Goal: Information Seeking & Learning: Find specific page/section

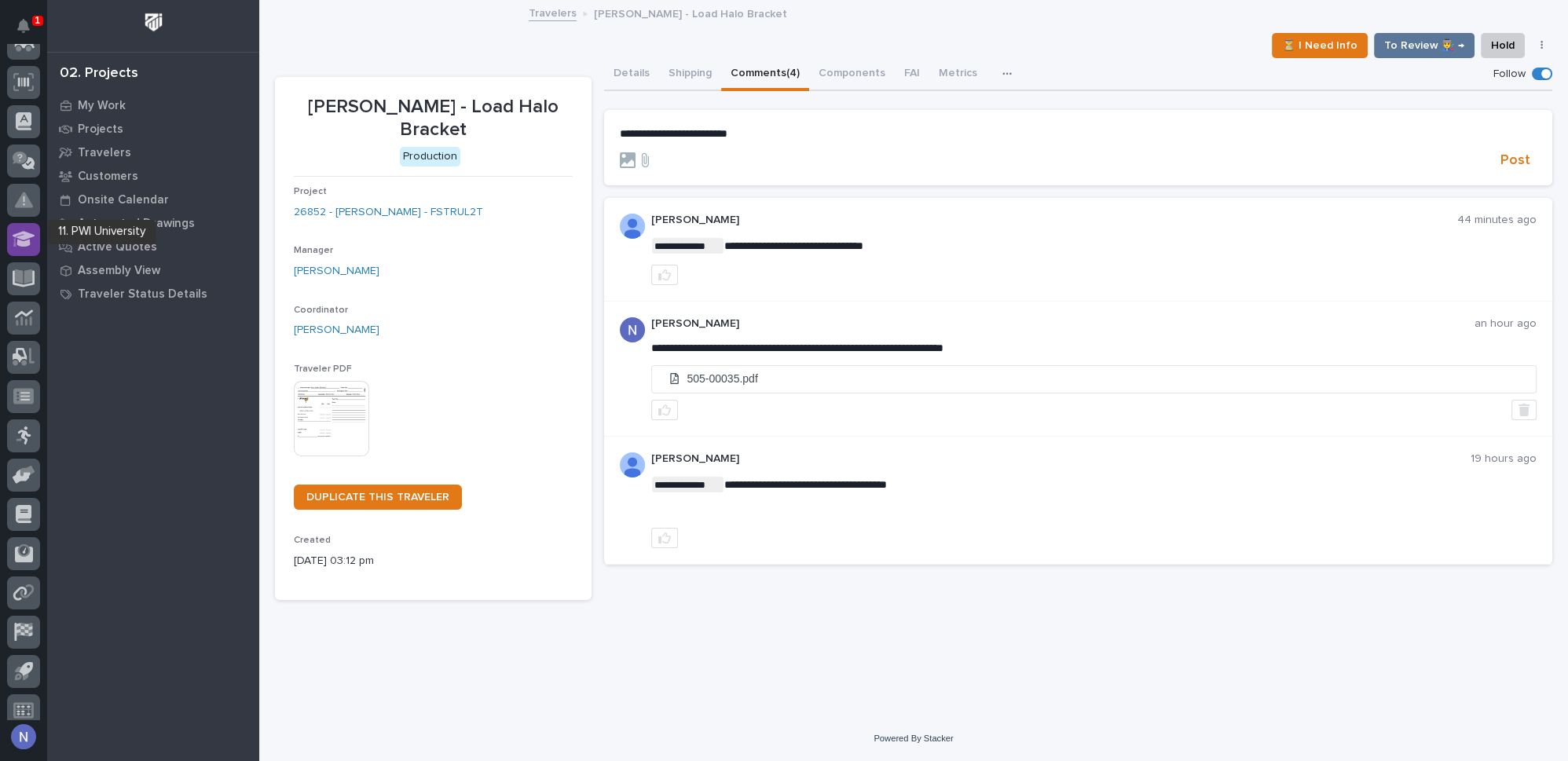
scroll to position [226, 0]
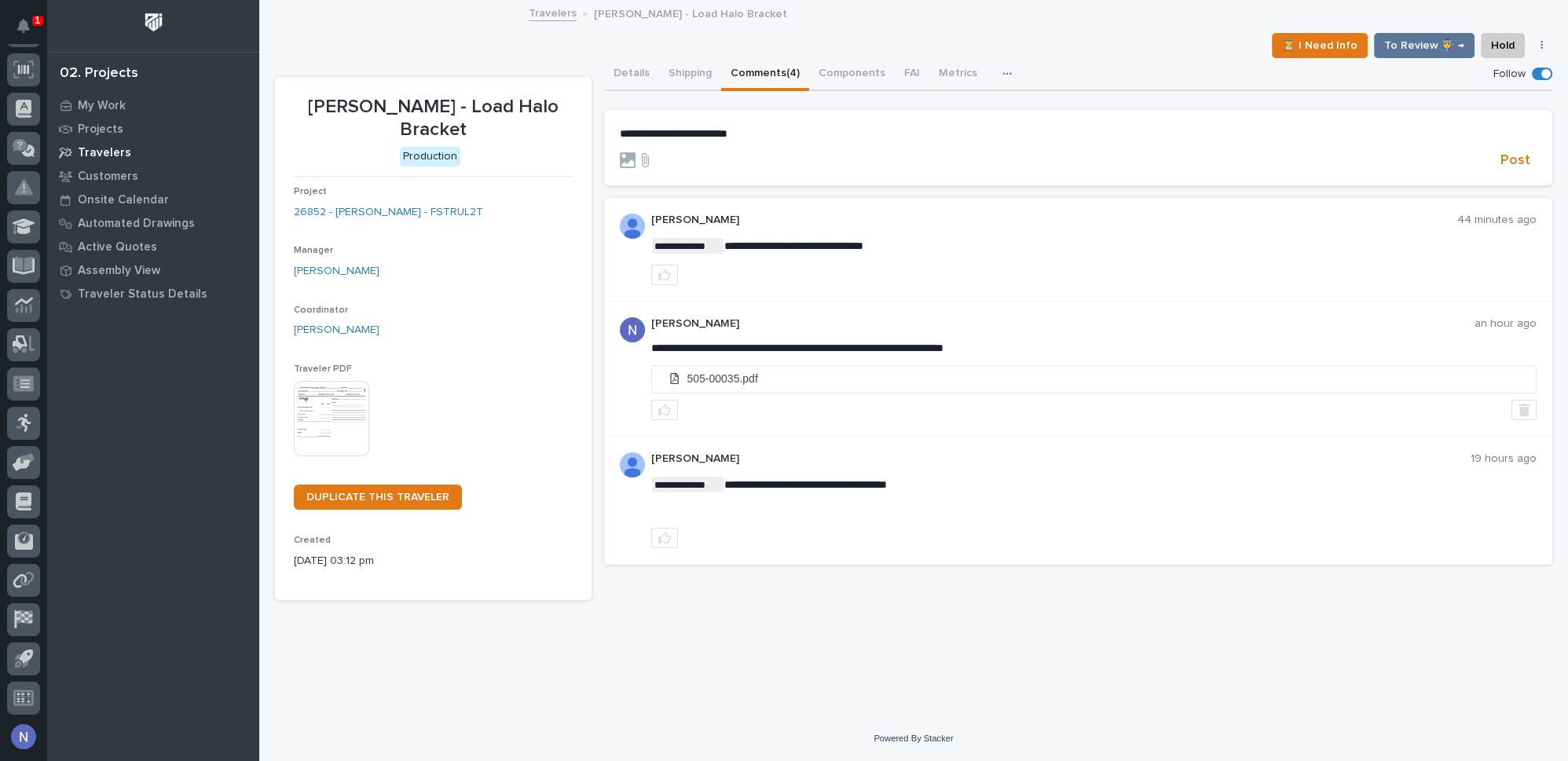
click at [107, 141] on div "Travelers" at bounding box center [153, 152] width 205 height 22
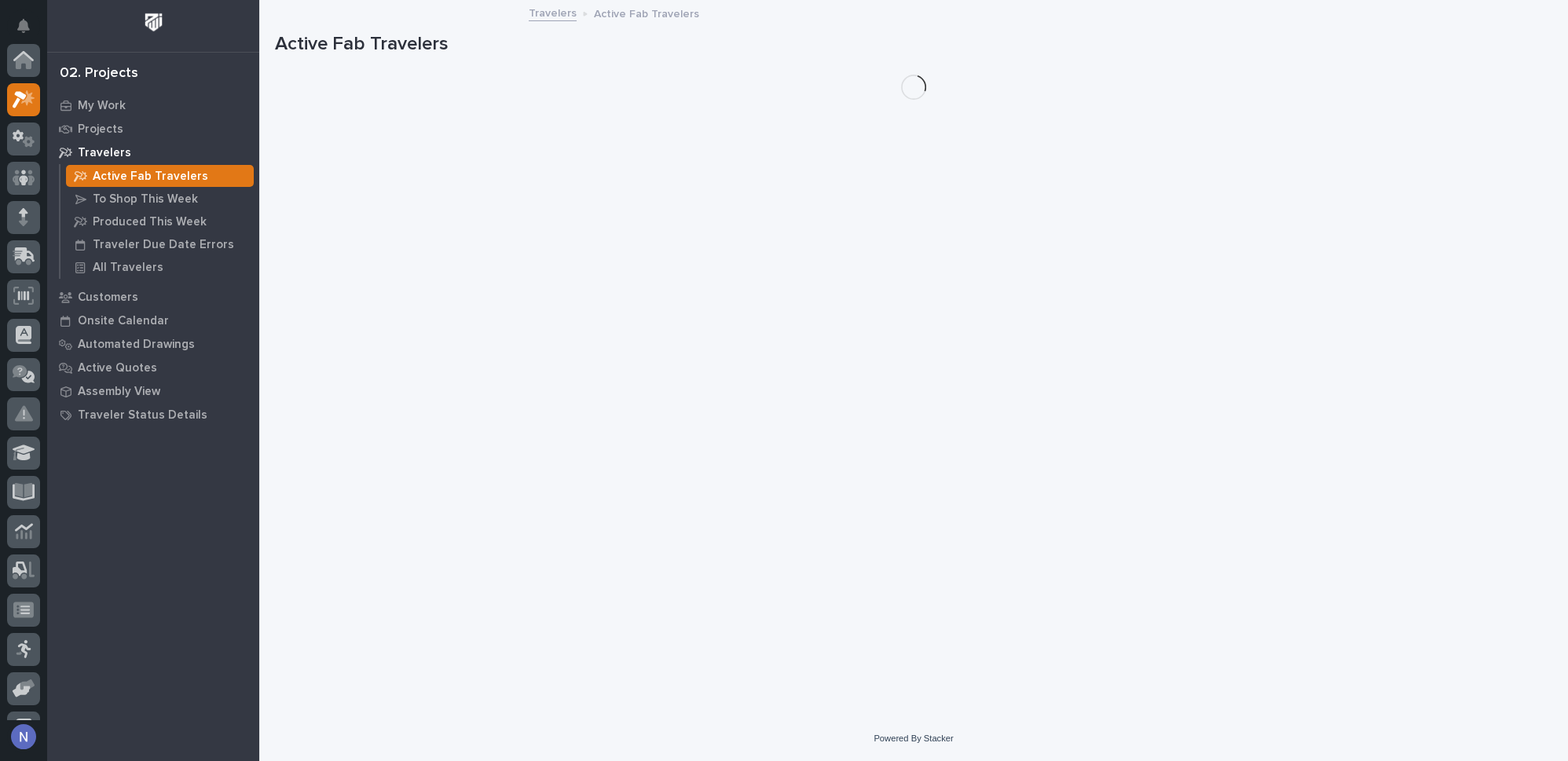
scroll to position [39, 0]
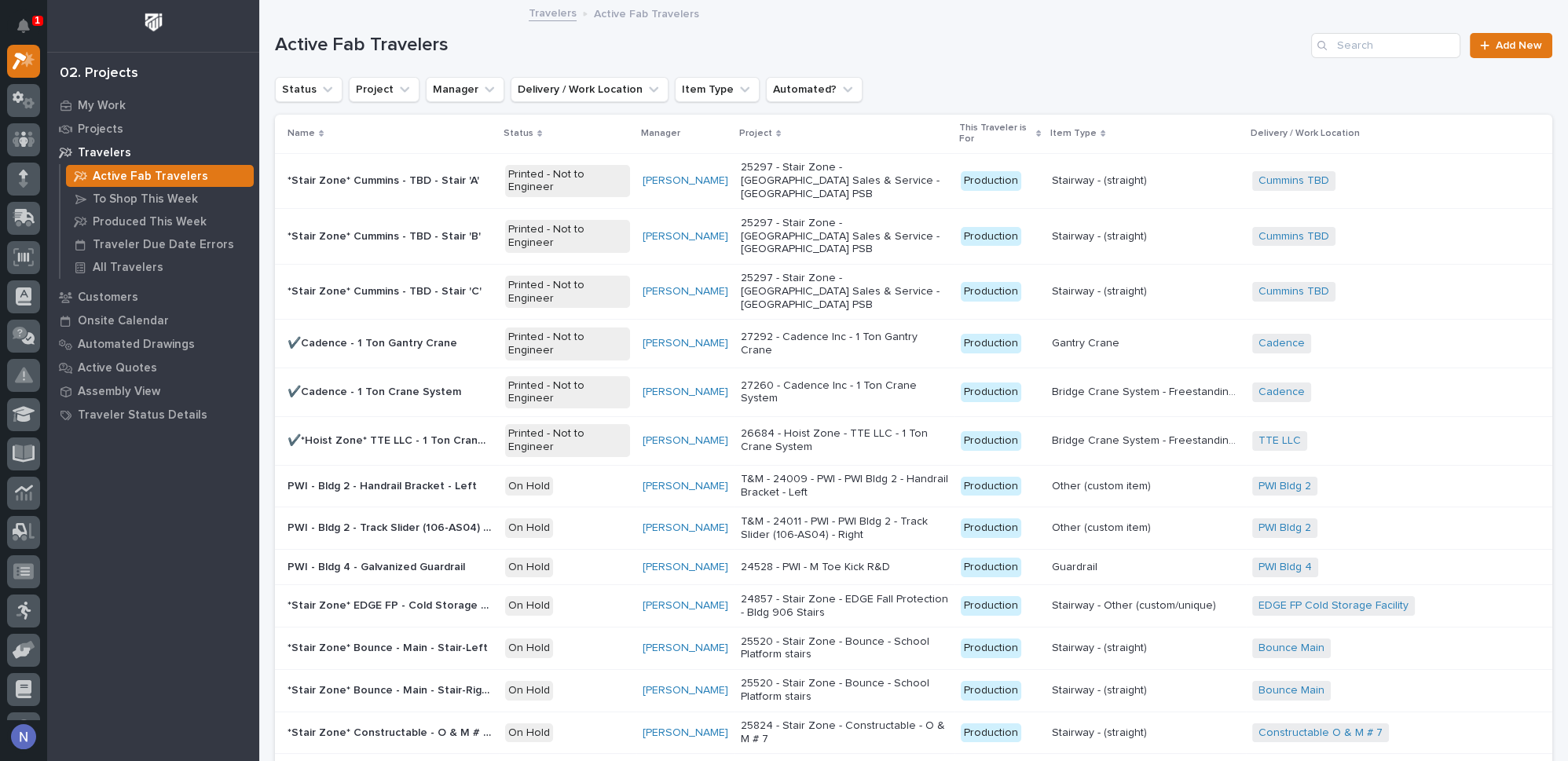
click at [1032, 133] on p "This Traveler is For" at bounding box center [996, 133] width 73 height 29
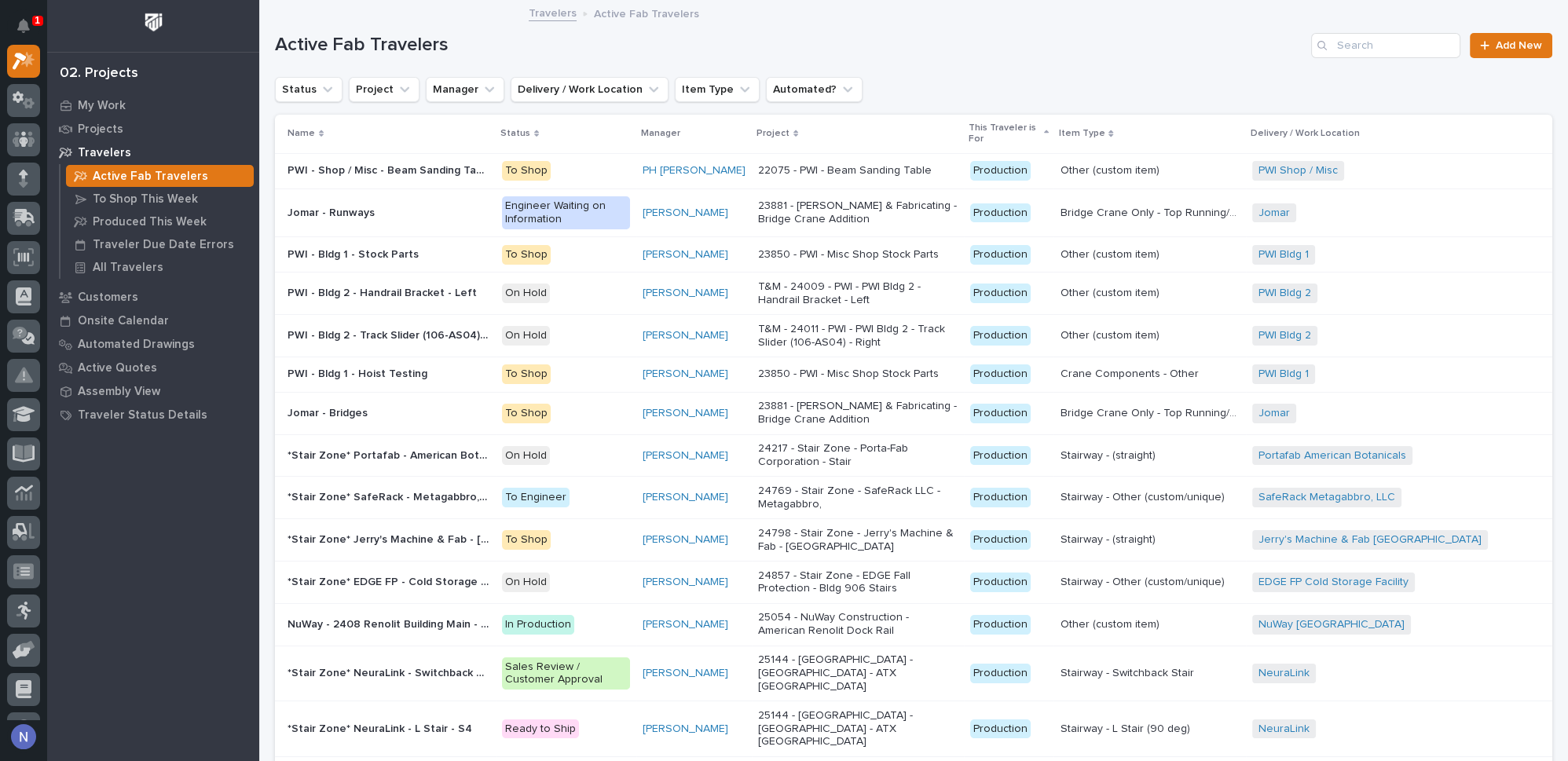
click at [1009, 127] on p "This Traveler is For" at bounding box center [1004, 133] width 71 height 29
click at [30, 31] on button "Notifications" at bounding box center [24, 25] width 33 height 33
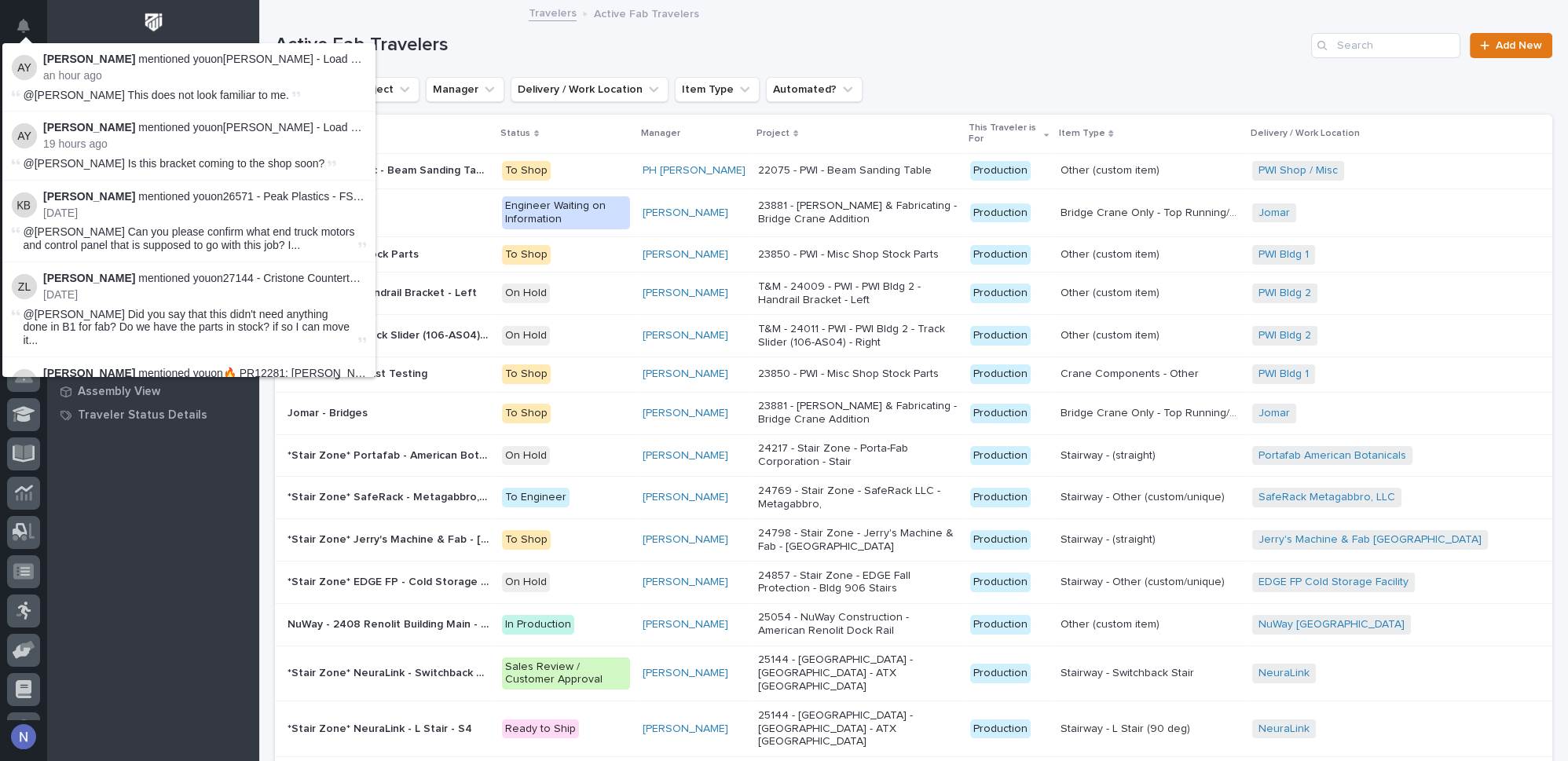
click at [30, 31] on button "Notifications" at bounding box center [24, 25] width 33 height 33
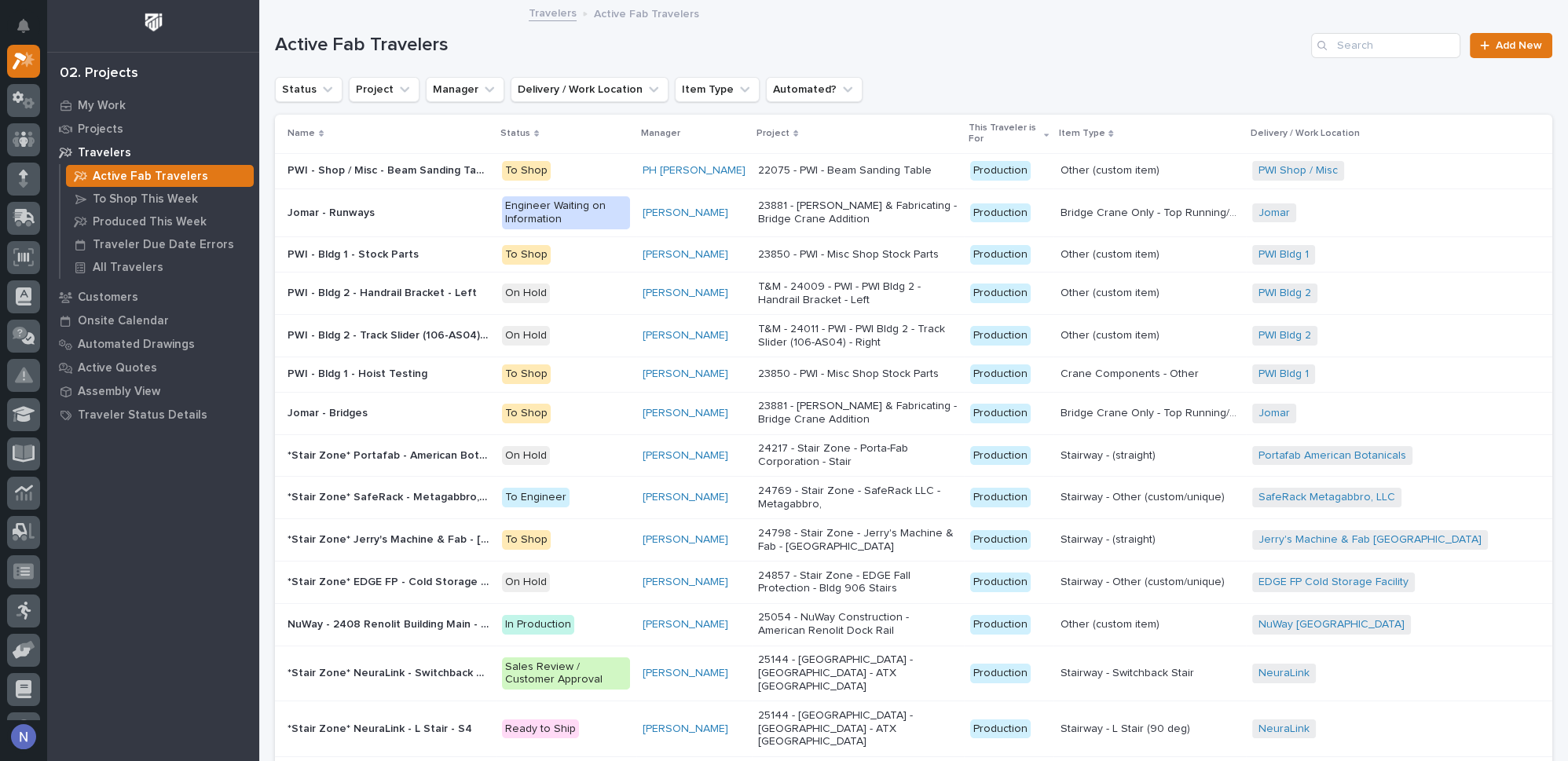
click at [63, 21] on div at bounding box center [153, 25] width 212 height 52
click at [120, 131] on div "Projects" at bounding box center [153, 128] width 205 height 22
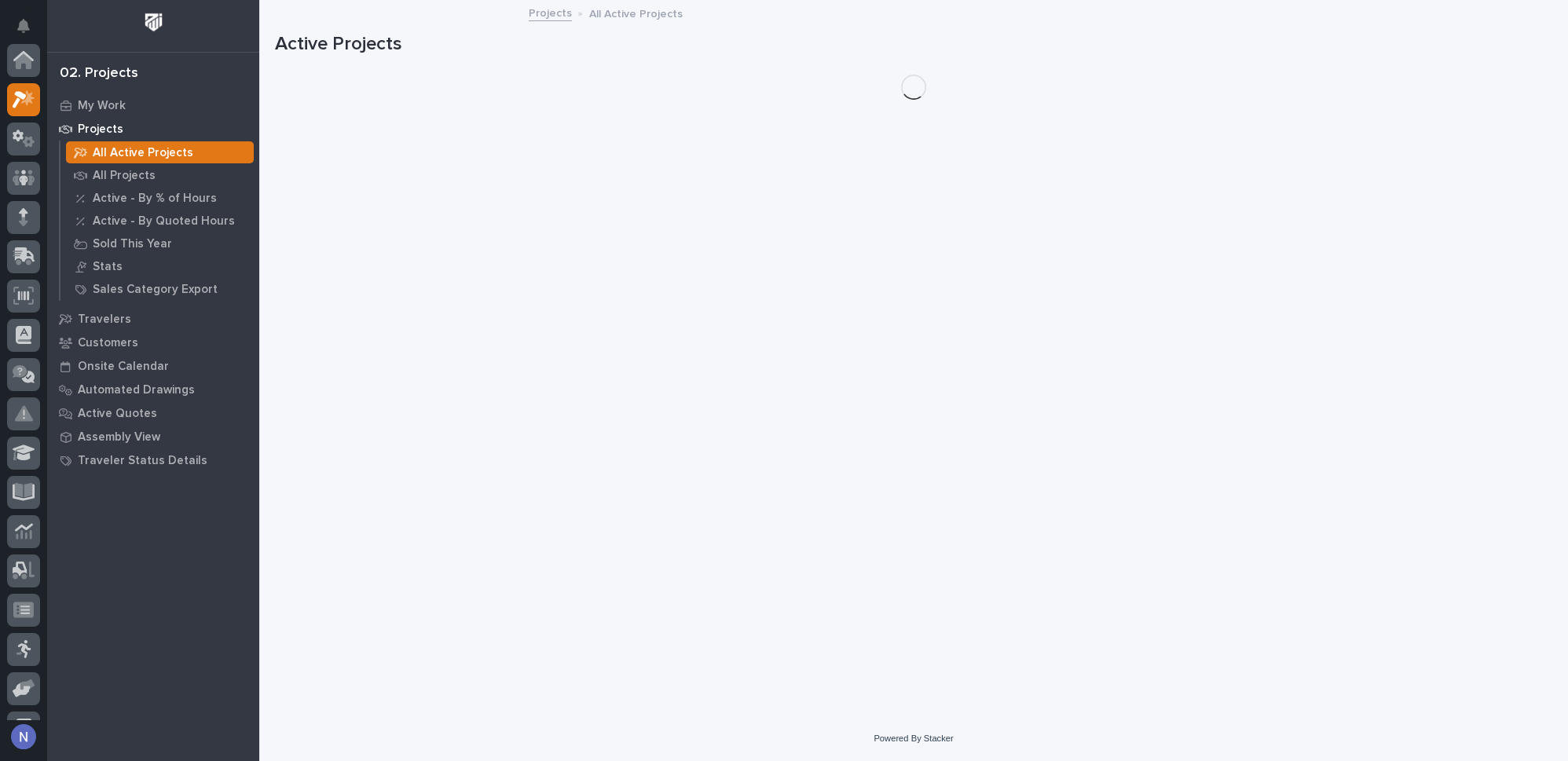
scroll to position [39, 0]
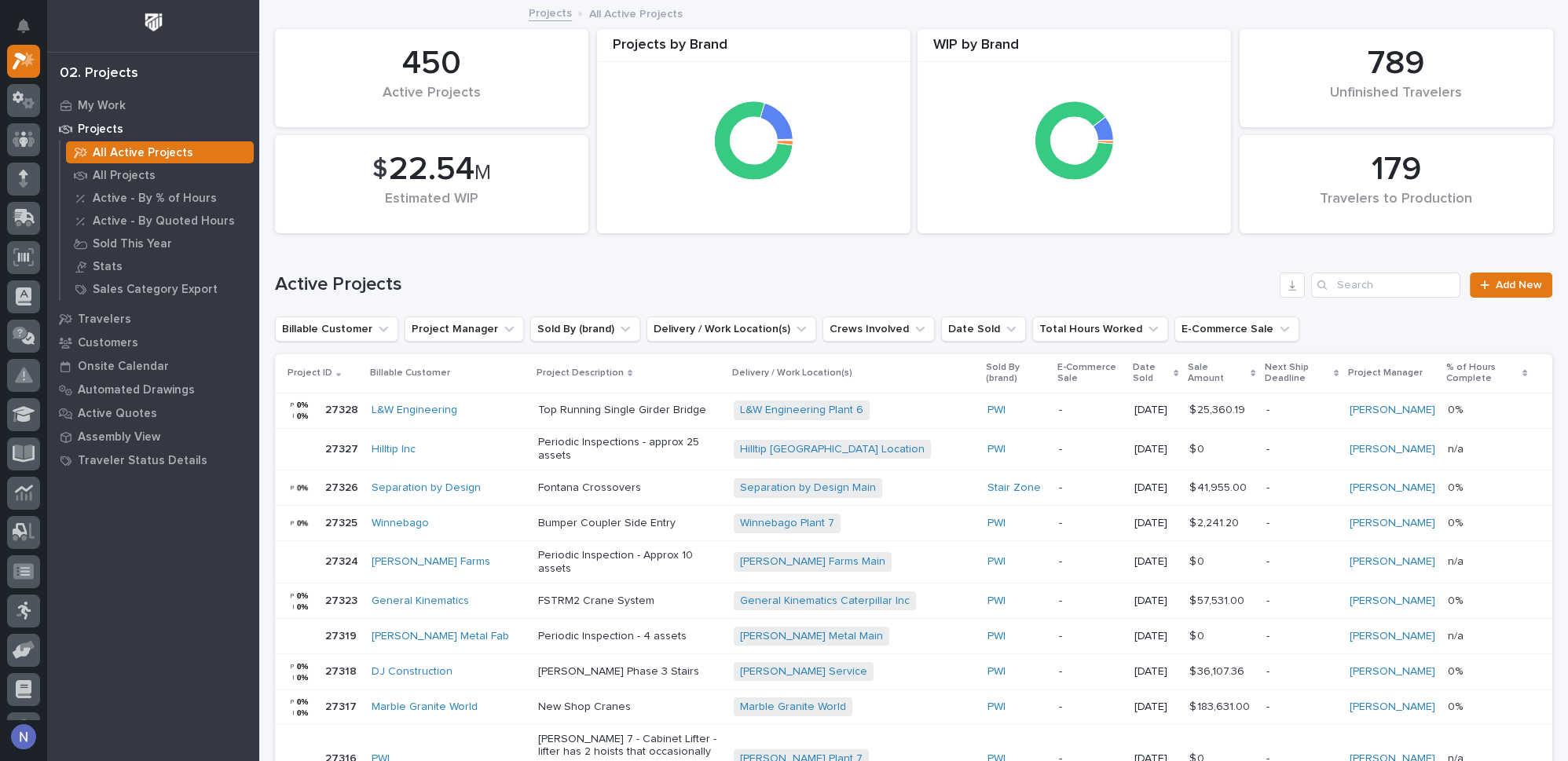
click at [476, 407] on div "L&W Engineering" at bounding box center [448, 410] width 154 height 13
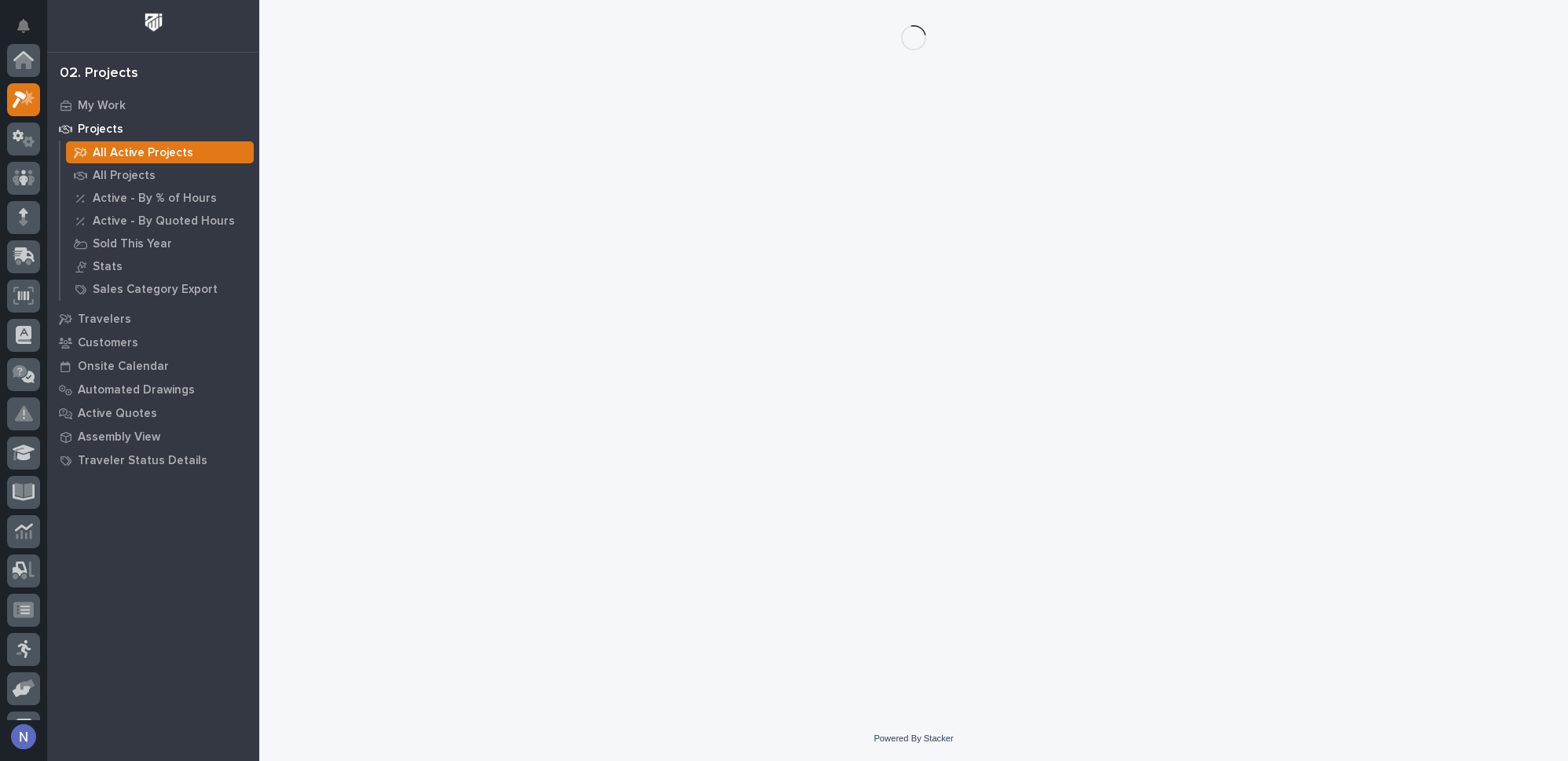
click at [476, 407] on div "Loading... Saving… Loading... Saving…" at bounding box center [913, 338] width 1293 height 676
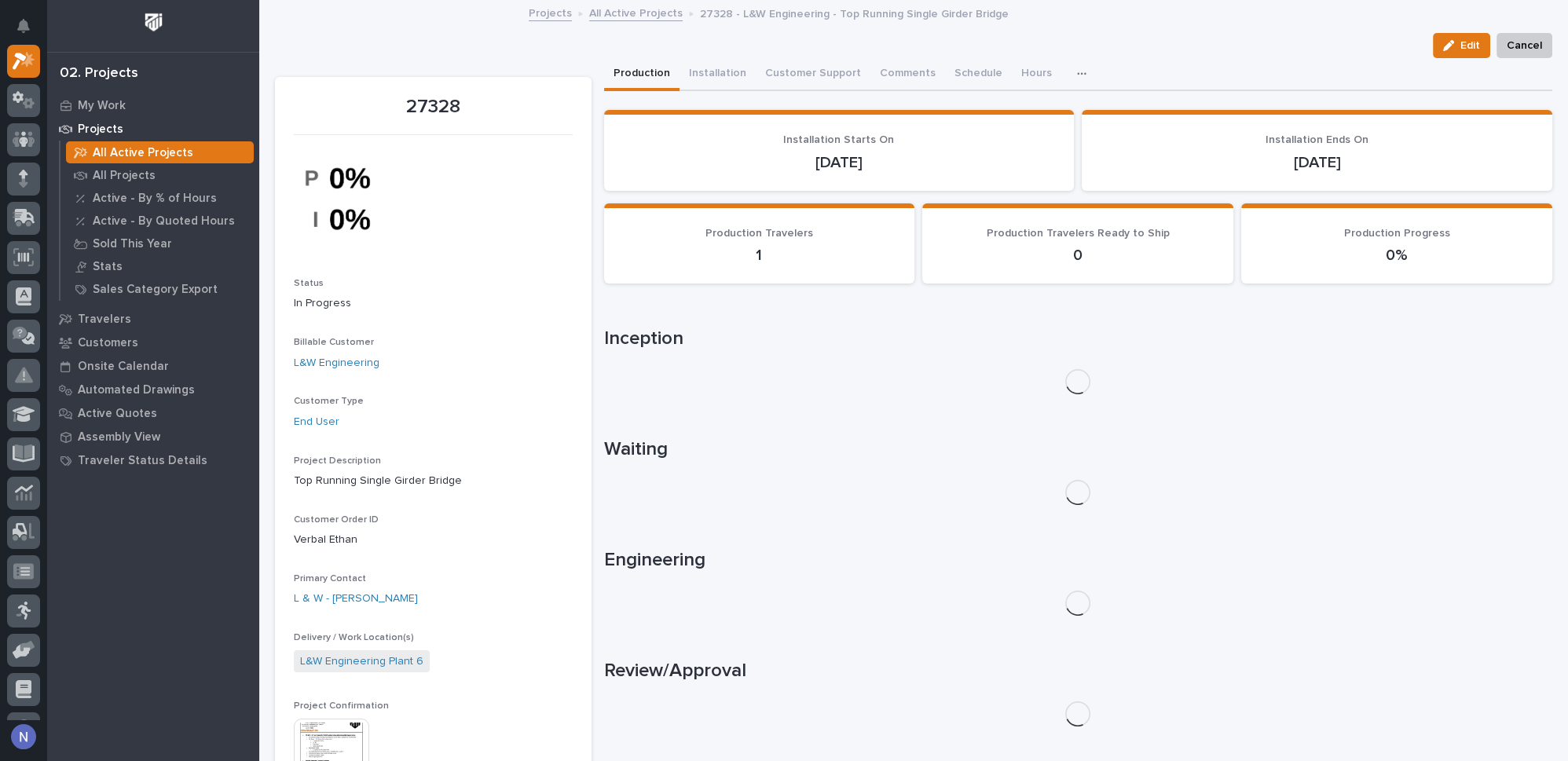
click at [678, 40] on div "Edit Cancel" at bounding box center [913, 45] width 1277 height 25
click at [799, 66] on button "Customer Support" at bounding box center [813, 75] width 115 height 33
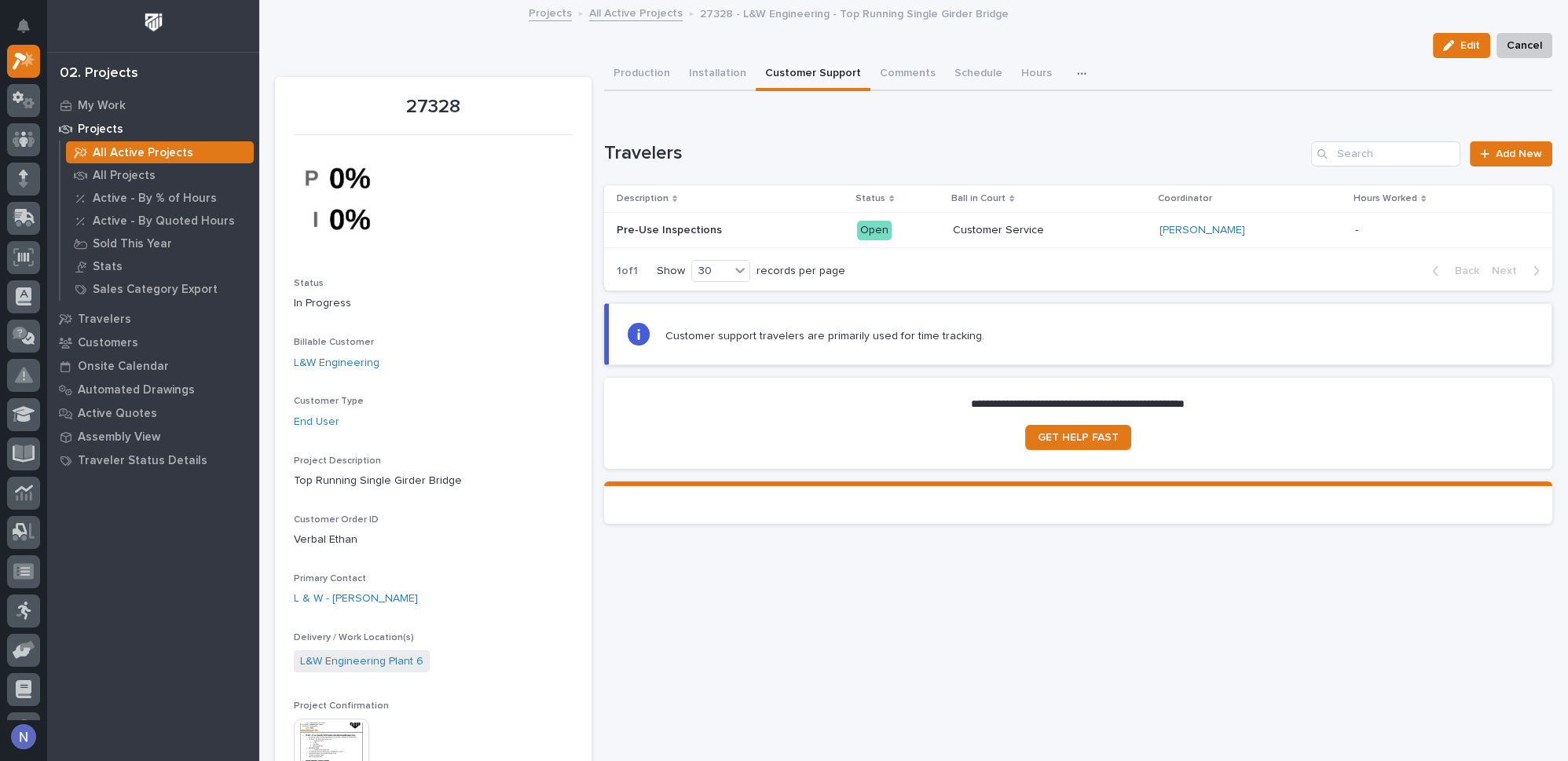
click at [761, 226] on p at bounding box center [731, 231] width 228 height 13
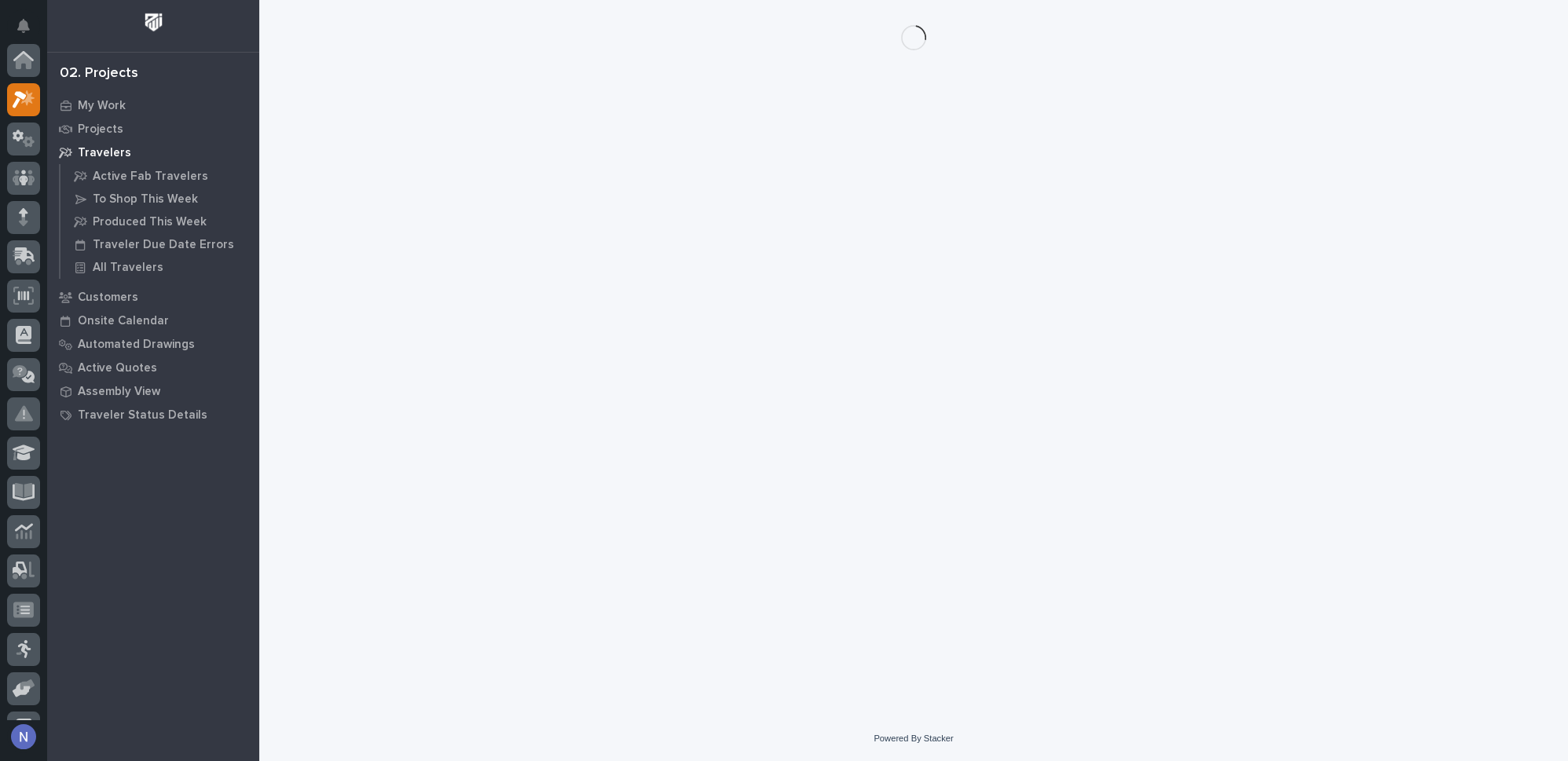
scroll to position [39, 0]
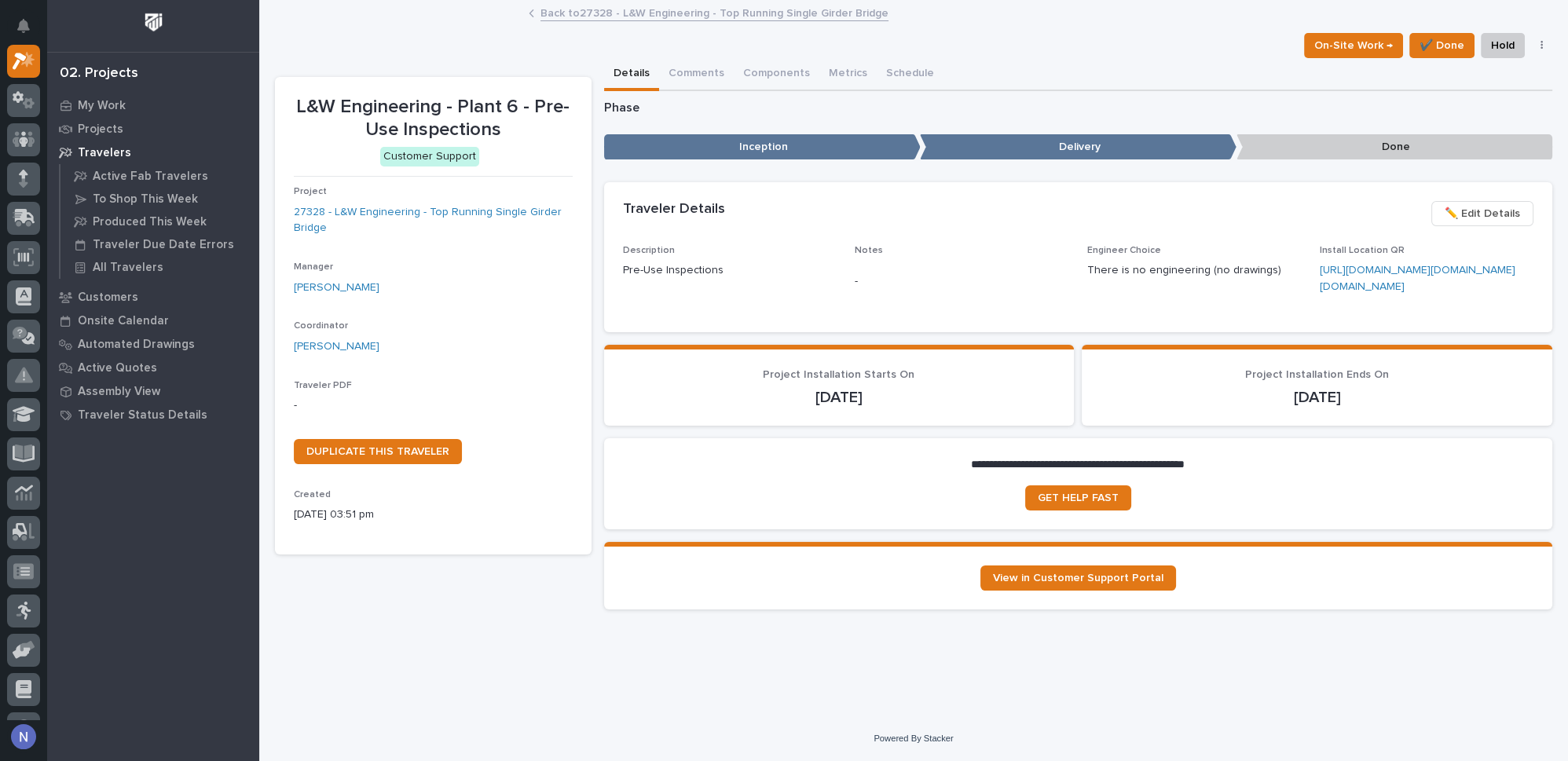
click at [583, 11] on link "Back to 27328 - L&W Engineering - Top Running Single Girder Bridge" at bounding box center [715, 12] width 348 height 18
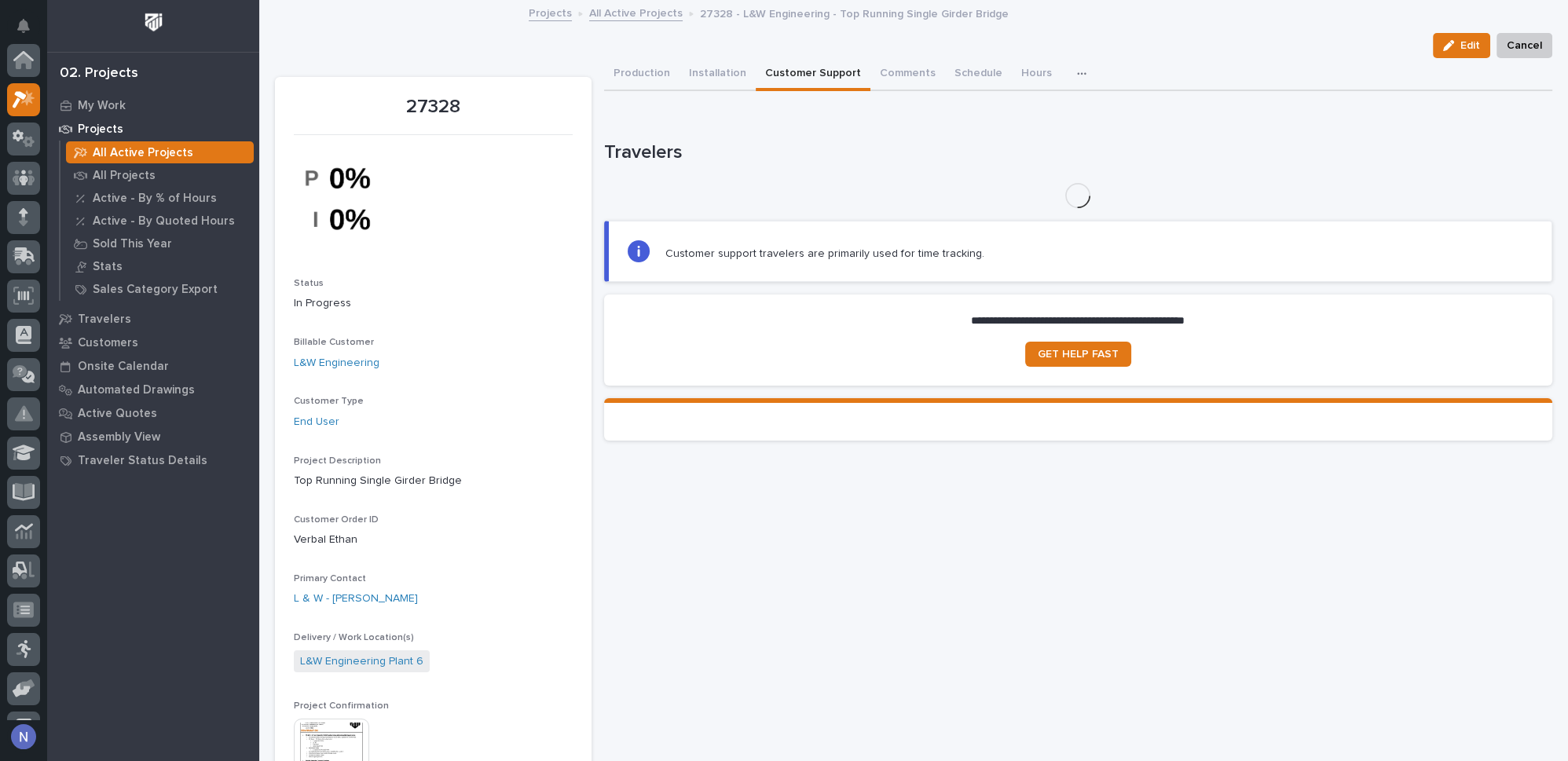
scroll to position [39, 0]
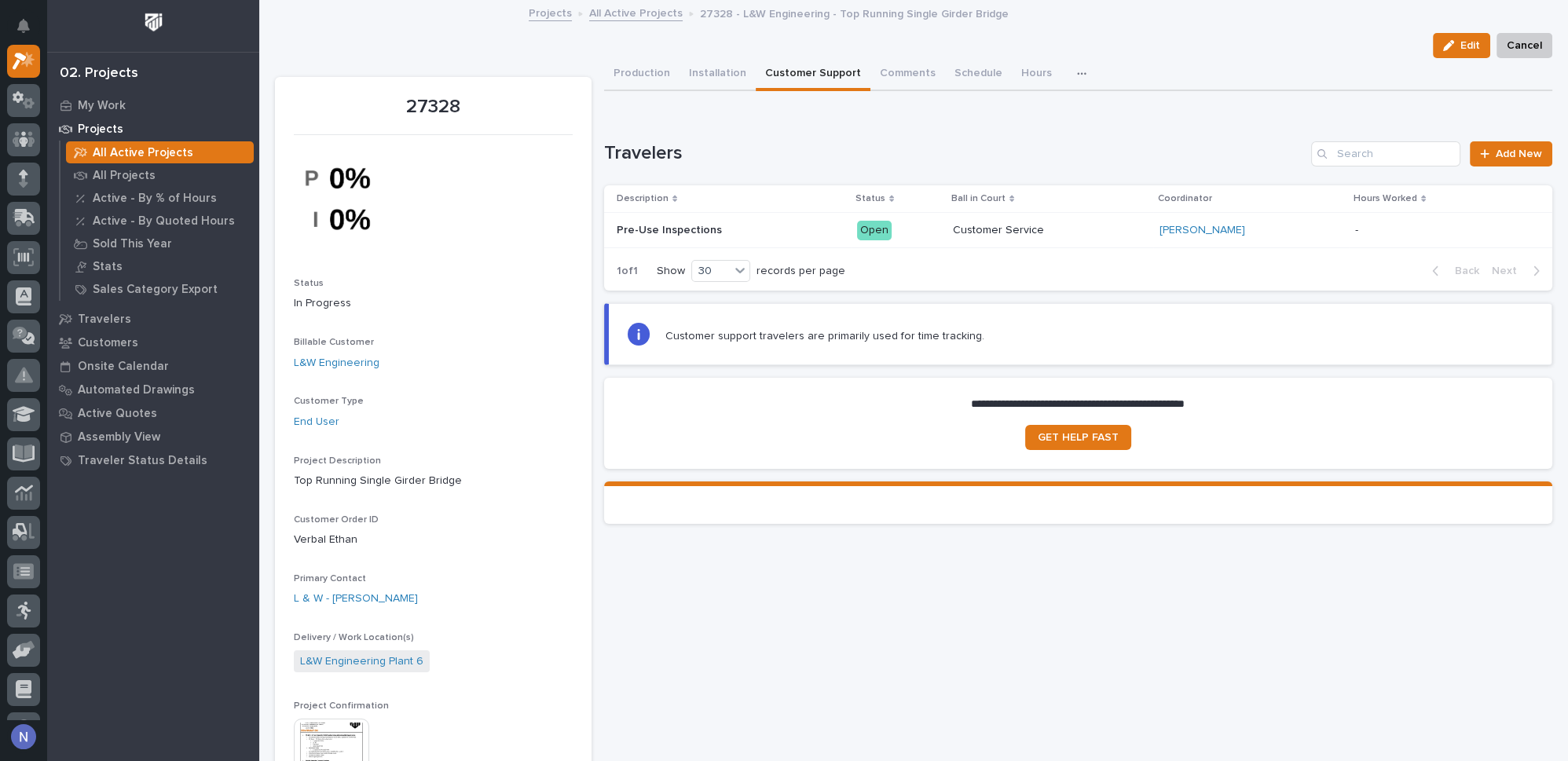
click at [154, 154] on p "All Active Projects" at bounding box center [143, 153] width 100 height 14
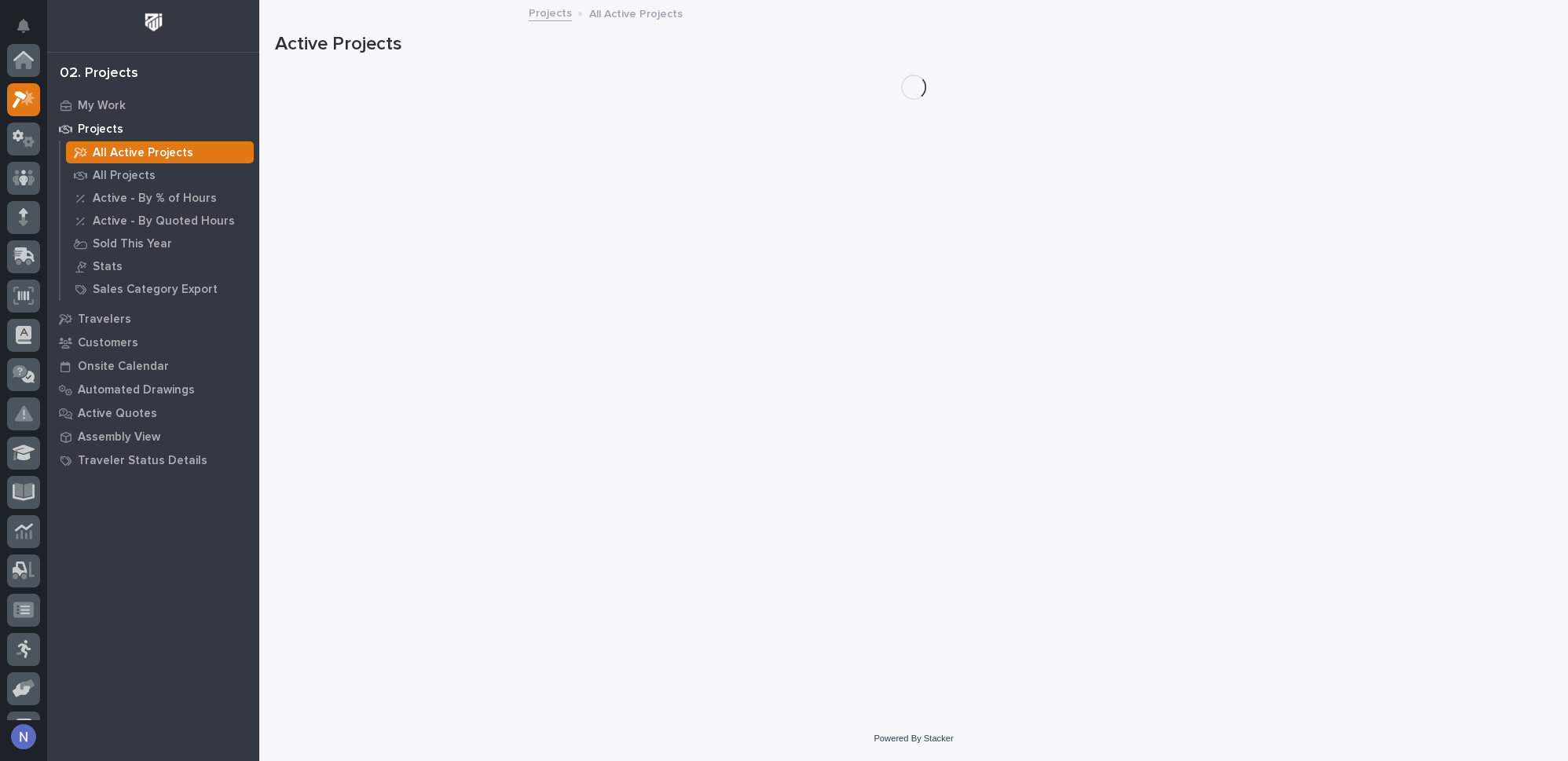
scroll to position [39, 0]
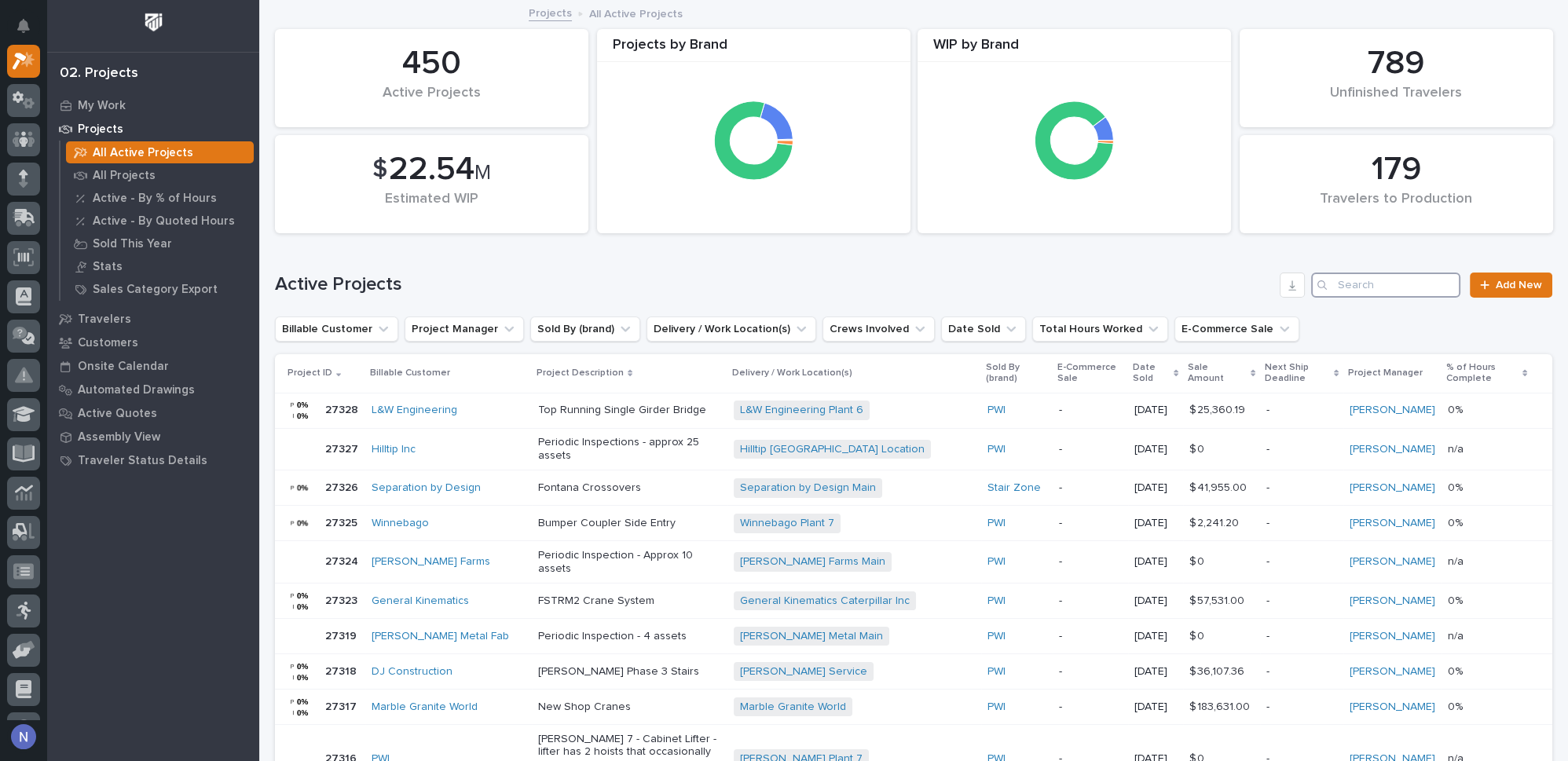
click at [1363, 293] on input "Search" at bounding box center [1386, 285] width 149 height 25
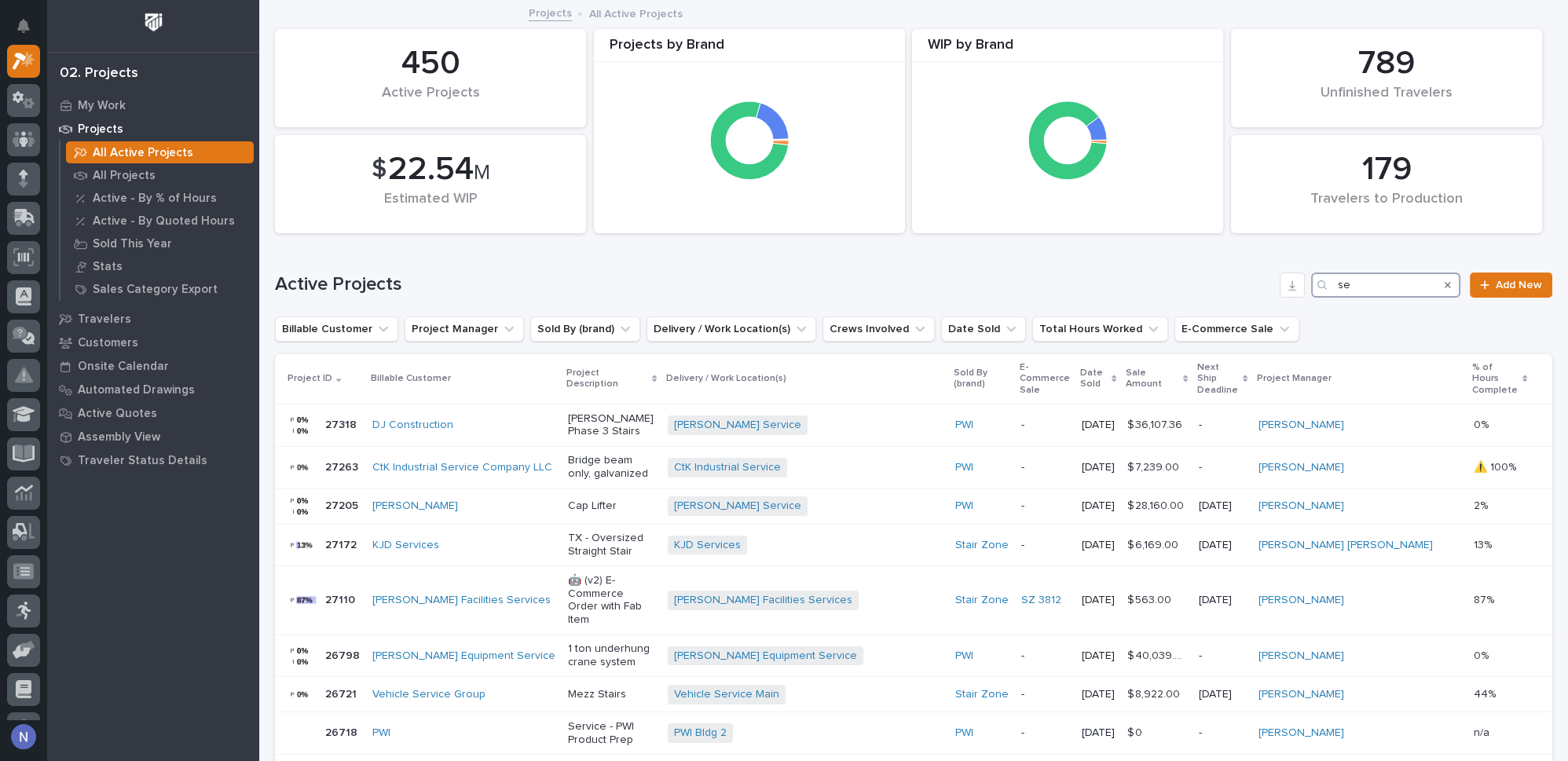
type input "s"
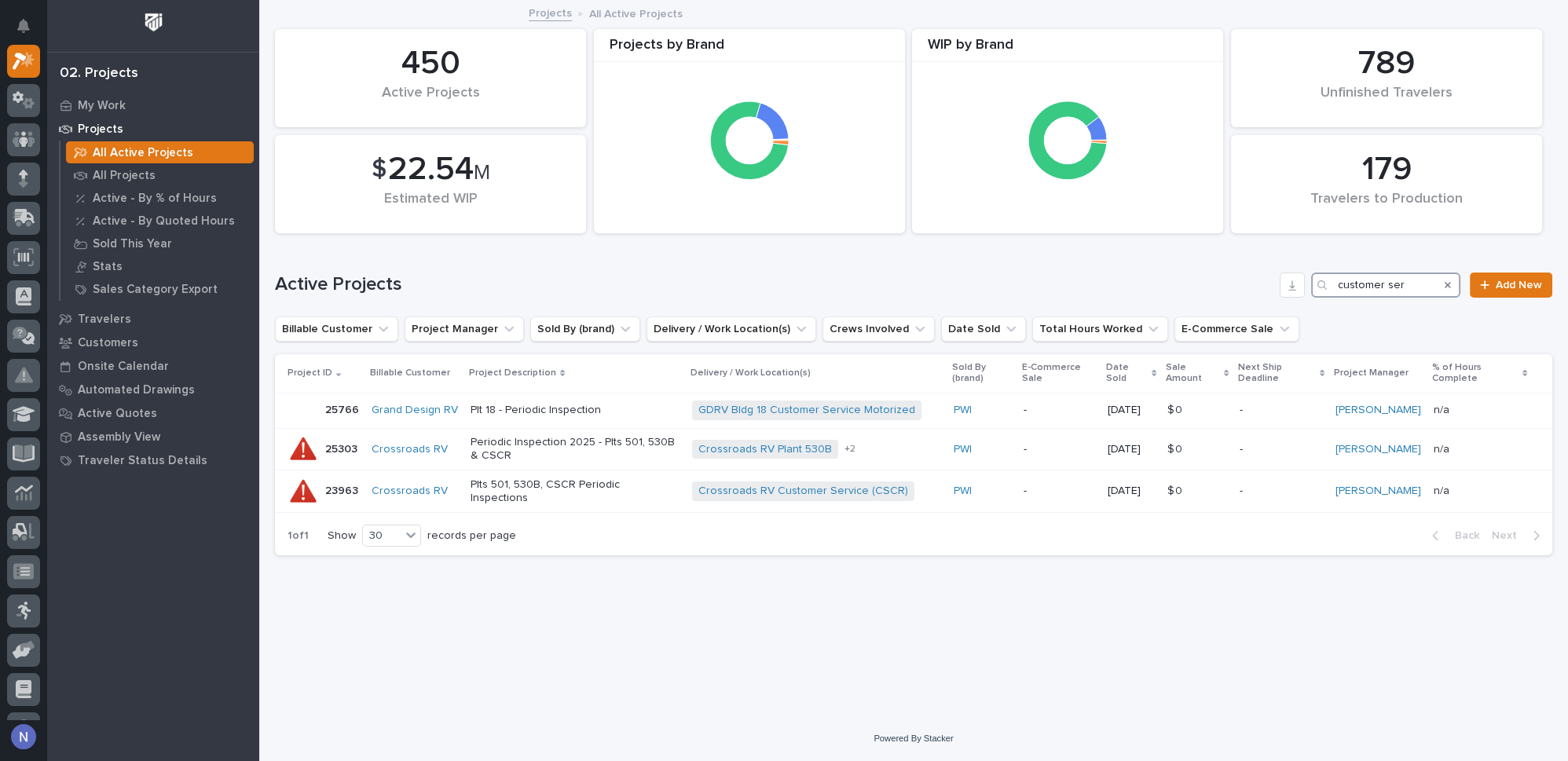
type input "customer ser"
